Goal: Information Seeking & Learning: Learn about a topic

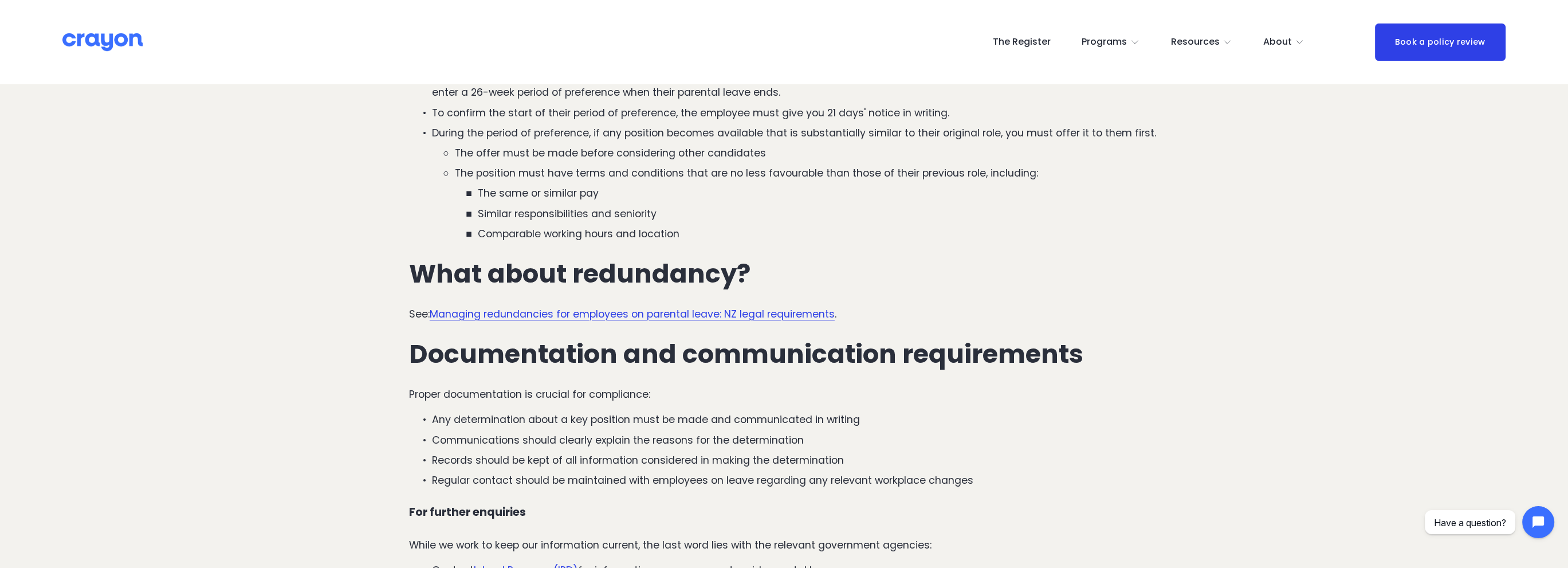
scroll to position [1261, 0]
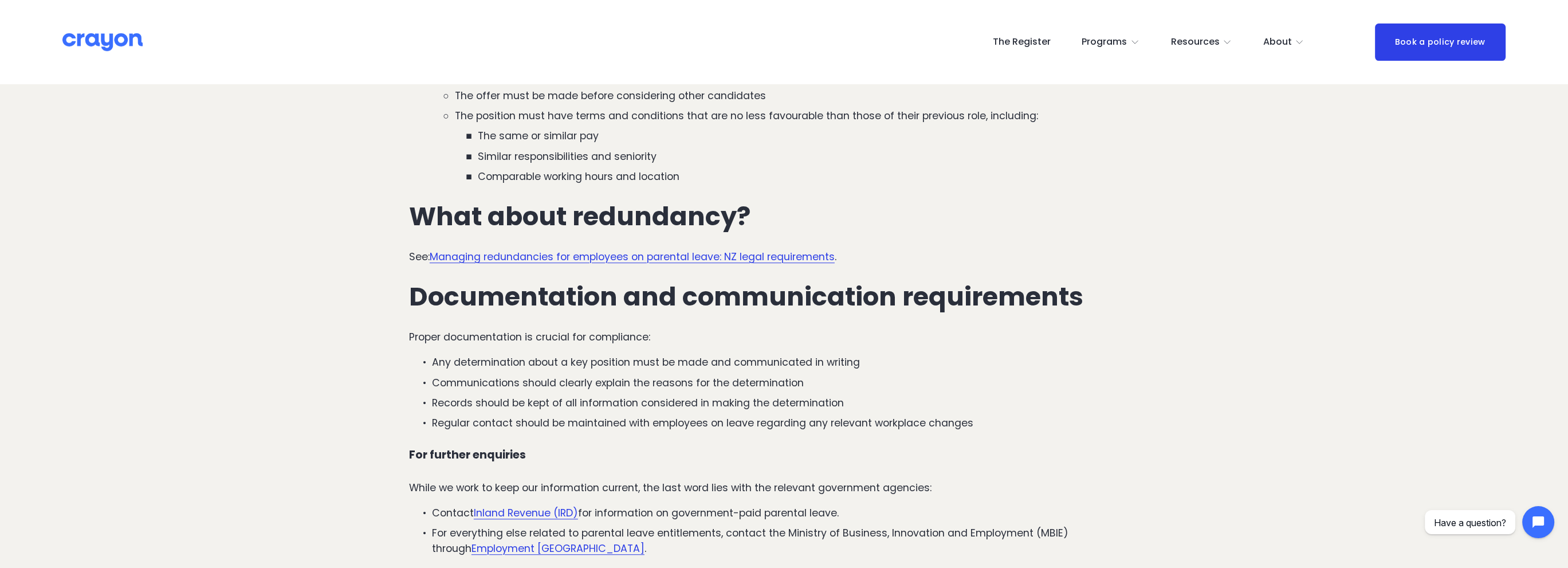
click at [594, 254] on link "Managing redundancies for employees on parental leave: NZ legal requirements" at bounding box center [632, 257] width 405 height 14
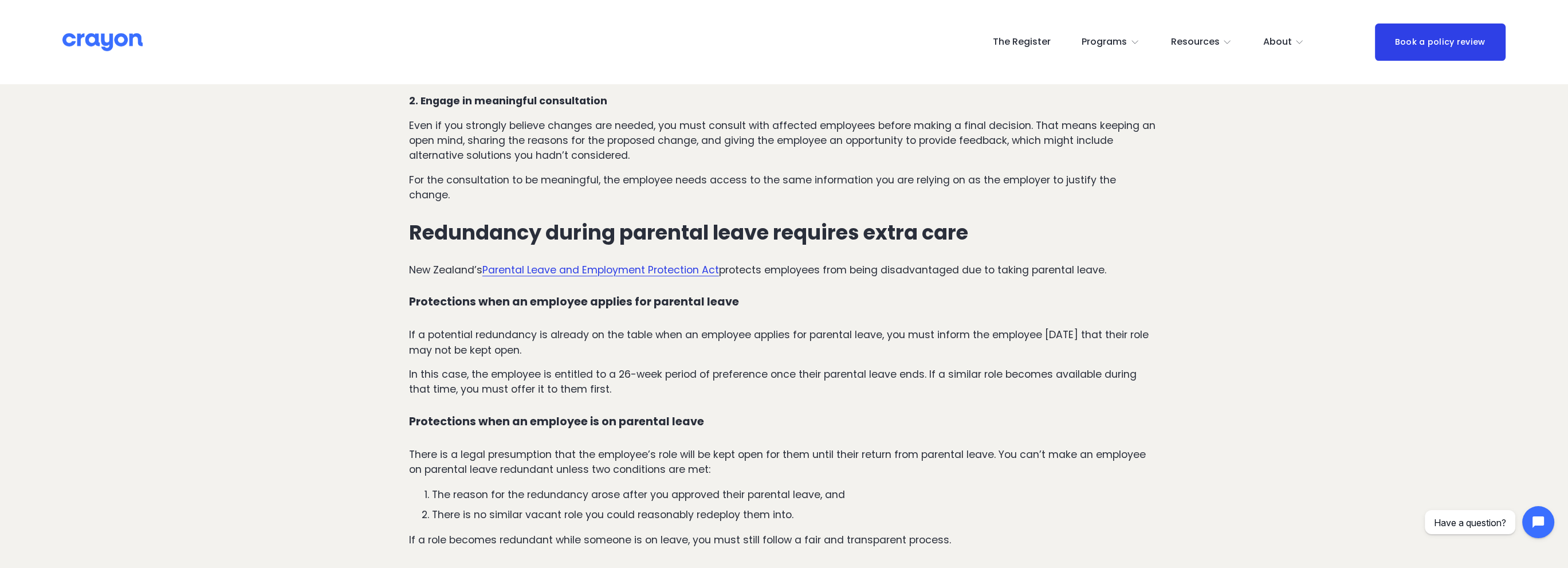
scroll to position [803, 0]
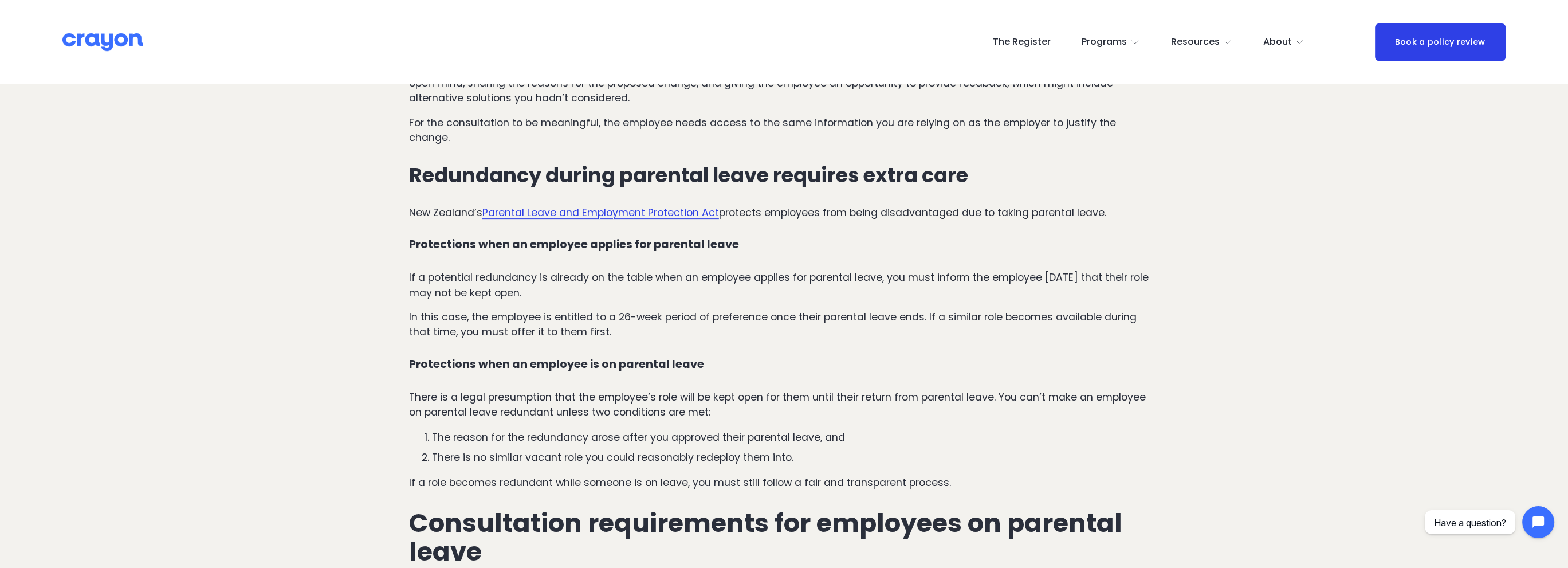
click at [749, 390] on p "There is a legal presumption that the employee’s role will be kept open for the…" at bounding box center [784, 405] width 750 height 30
click at [951, 390] on p "There is a legal presumption that the employee’s role will be kept open for the…" at bounding box center [784, 405] width 750 height 30
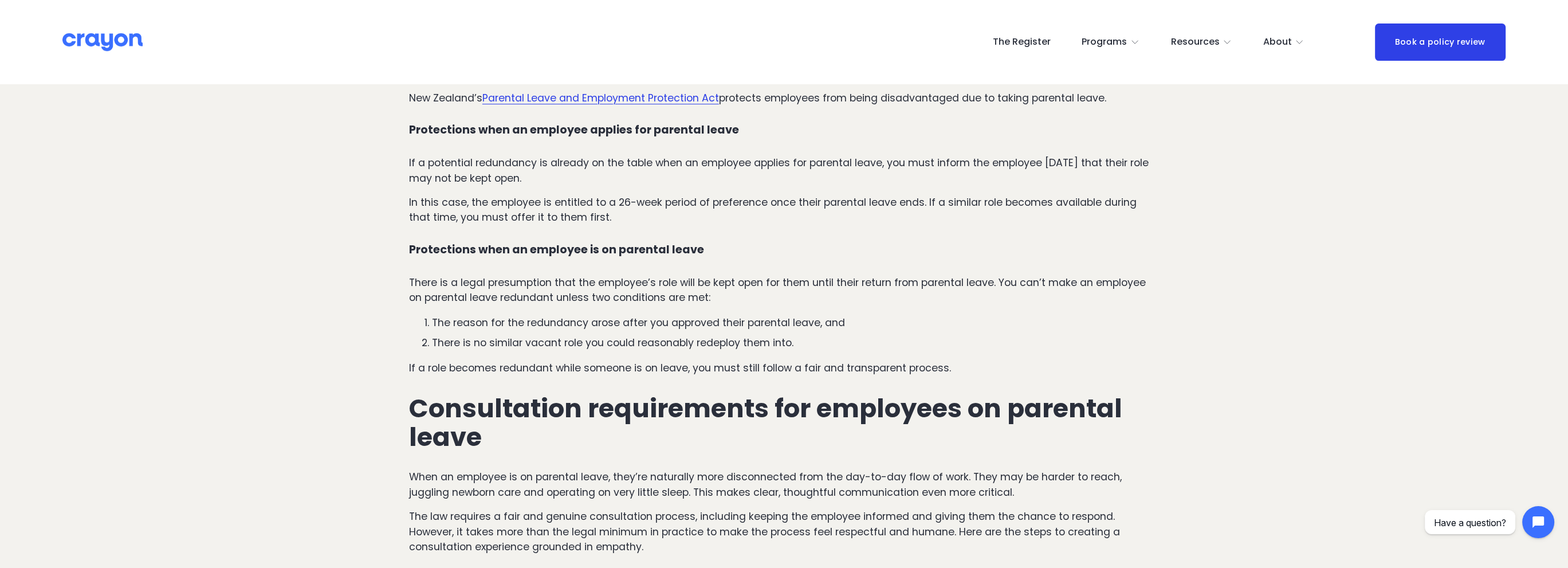
click at [560, 315] on p "The reason for the redundancy arose after you approved their parental leave, and" at bounding box center [795, 323] width 727 height 15
drag, startPoint x: 654, startPoint y: 281, endPoint x: 864, endPoint y: 281, distance: 210.0
click at [864, 315] on p "The reason for the redundancy arose after you approved their parental leave, and" at bounding box center [795, 323] width 727 height 15
drag, startPoint x: 449, startPoint y: 300, endPoint x: 782, endPoint y: 302, distance: 333.0
click at [793, 335] on p "There is no similar vacant role you could reasonably redeploy them into." at bounding box center [795, 343] width 727 height 15
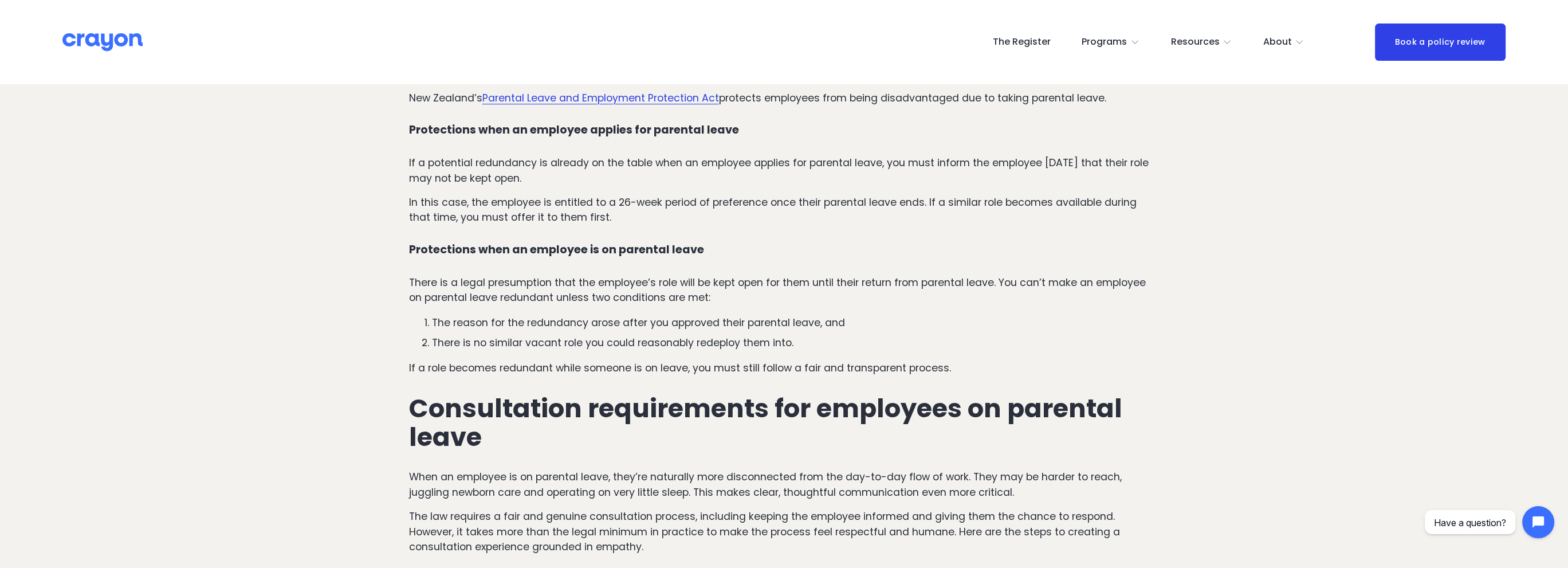
click at [502, 361] on p "If a role becomes redundant while someone is on leave, you must still follow a …" at bounding box center [784, 368] width 750 height 15
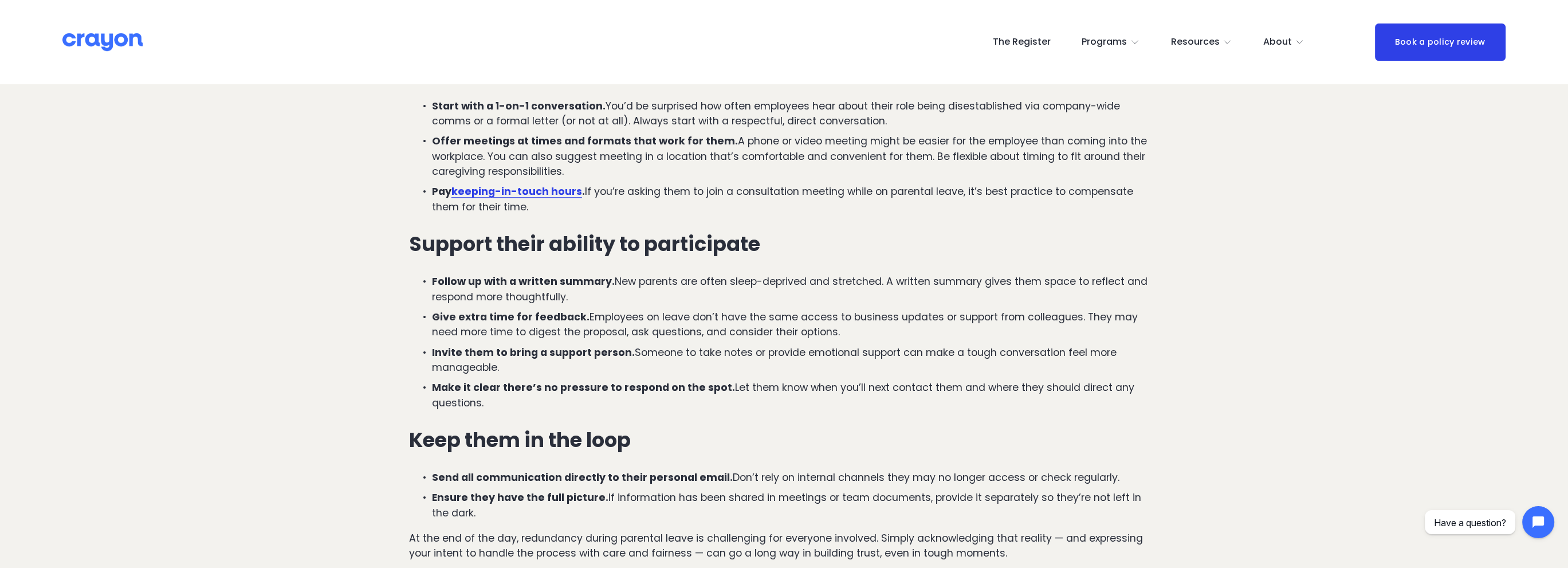
scroll to position [1490, 0]
